Goal: Use online tool/utility: Utilize a website feature to perform a specific function

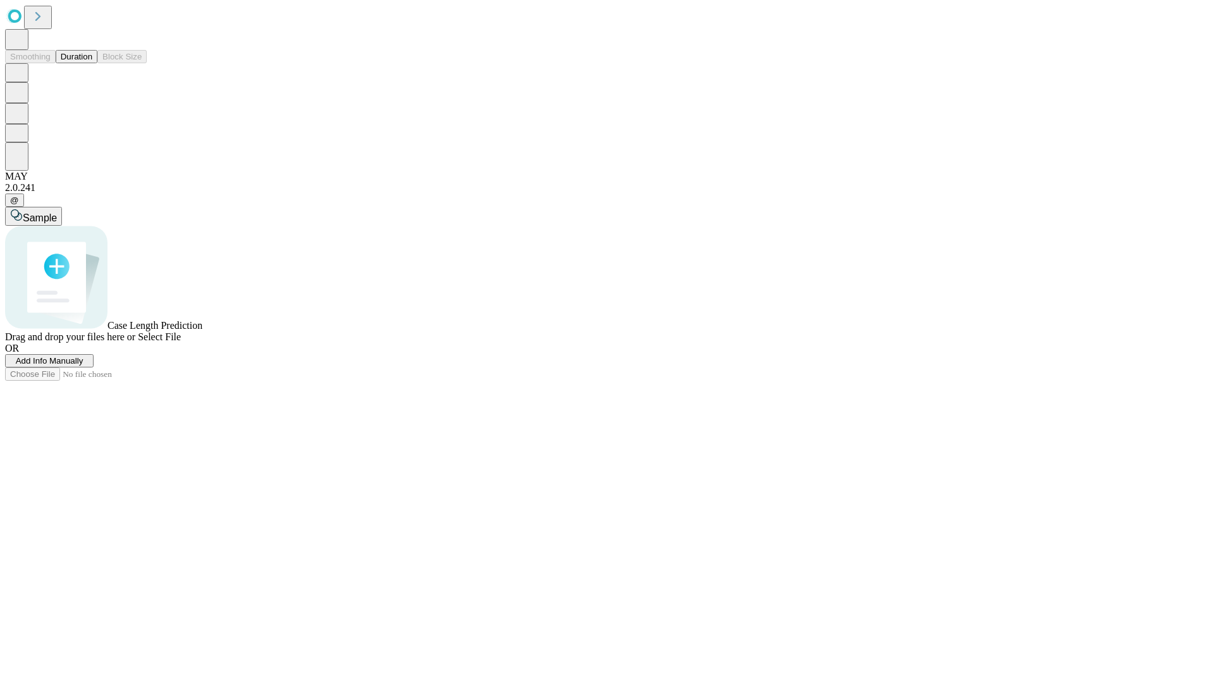
click at [92, 63] on button "Duration" at bounding box center [77, 56] width 42 height 13
click at [57, 212] on span "Sample" at bounding box center [40, 217] width 34 height 11
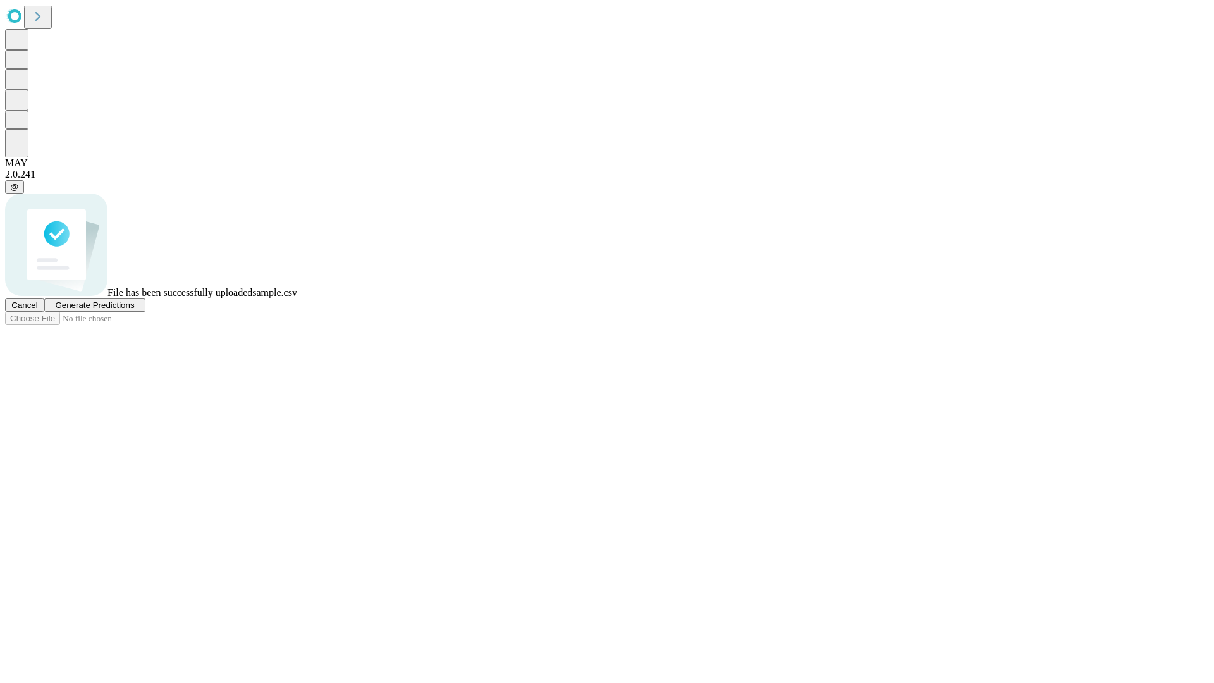
click at [134, 310] on span "Generate Predictions" at bounding box center [94, 304] width 79 height 9
